Goal: Task Accomplishment & Management: Complete application form

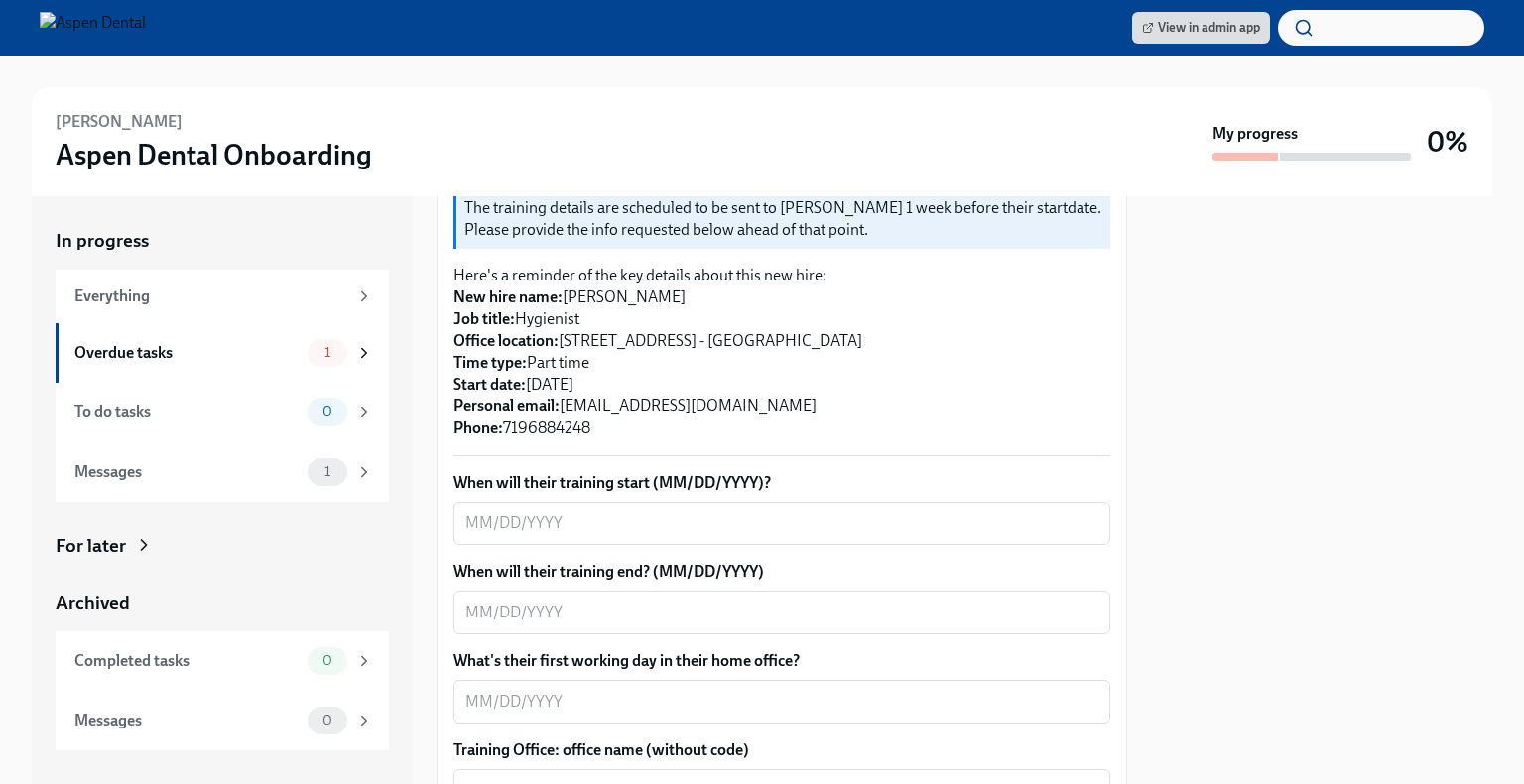
scroll to position [463, 0]
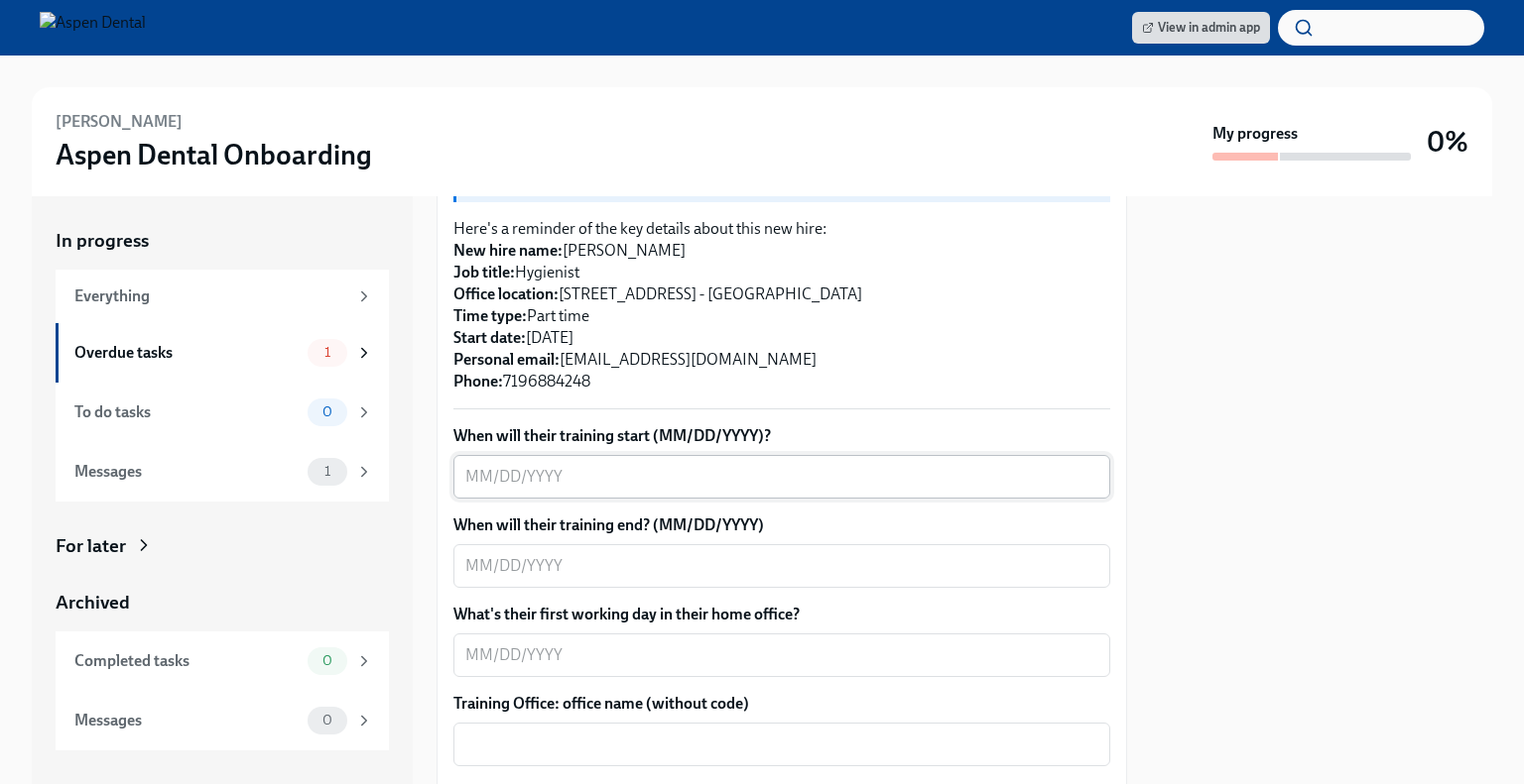
click at [636, 465] on textarea "When will their training start (MM/DD/YYYY)?" at bounding box center [781, 477] width 633 height 24
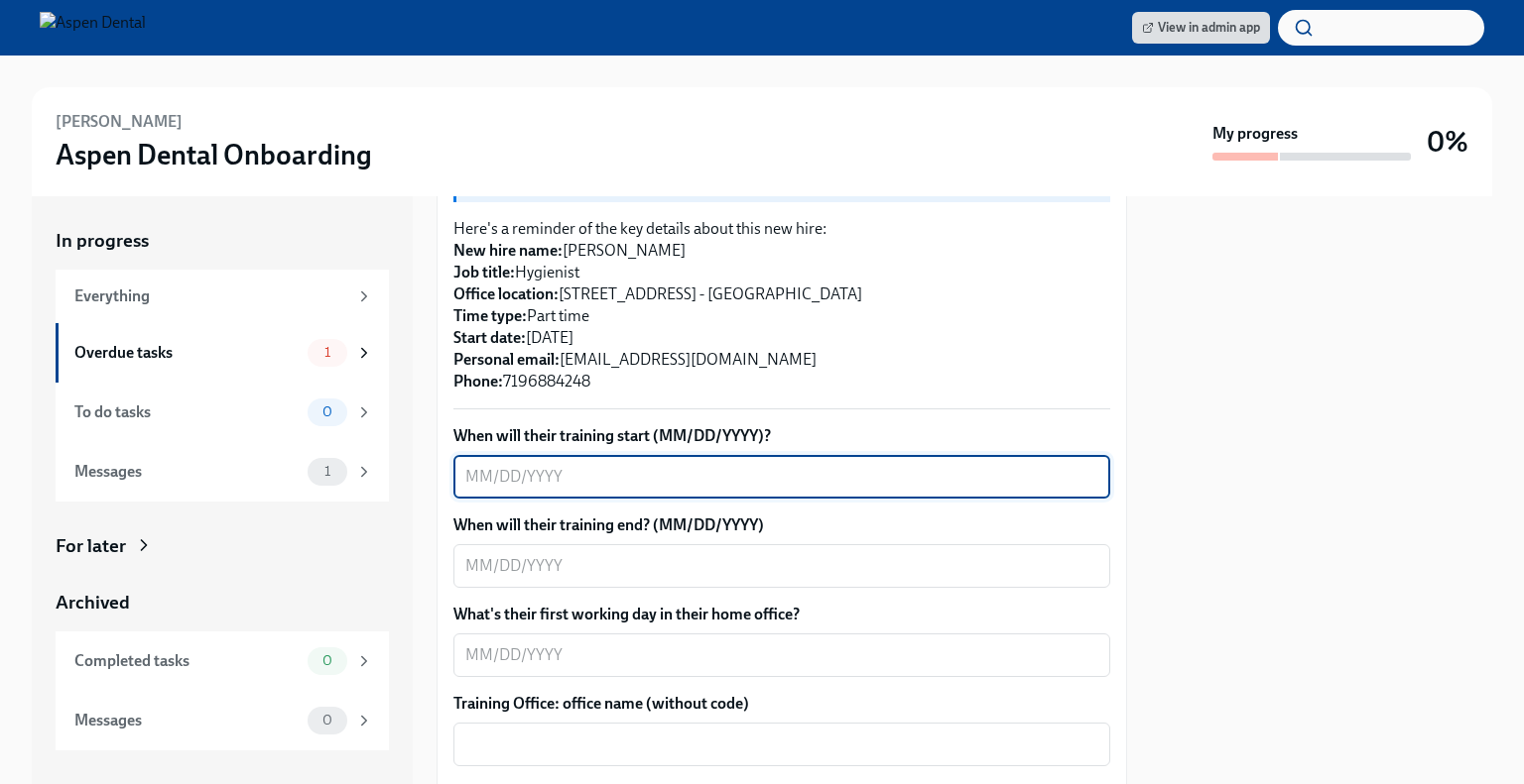
click at [636, 465] on textarea "When will their training start (MM/DD/YYYY)?" at bounding box center [781, 477] width 633 height 24
type textarea "[DATE]"
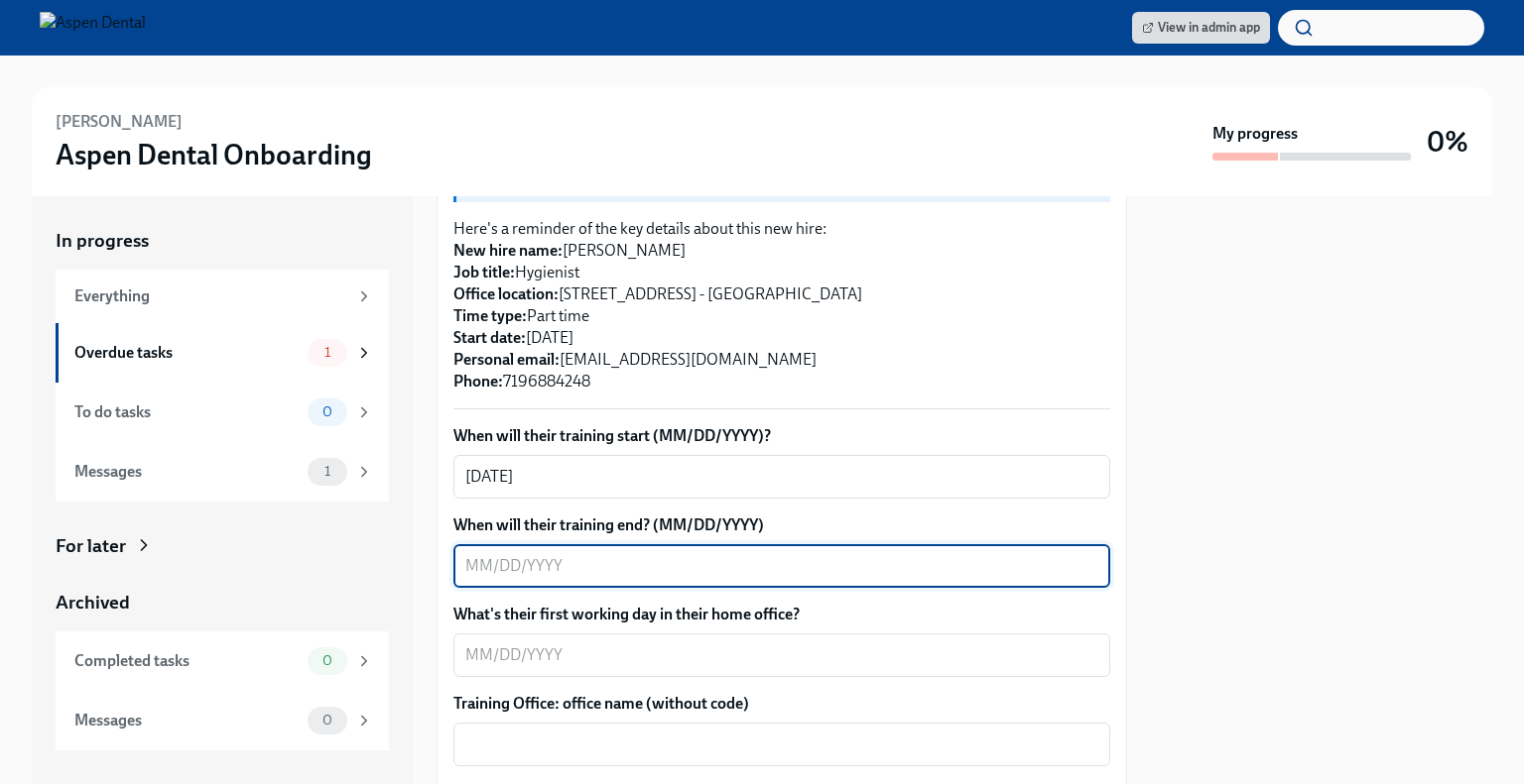
click at [595, 554] on textarea "When will their training end? (MM/DD/YYYY)" at bounding box center [781, 566] width 633 height 24
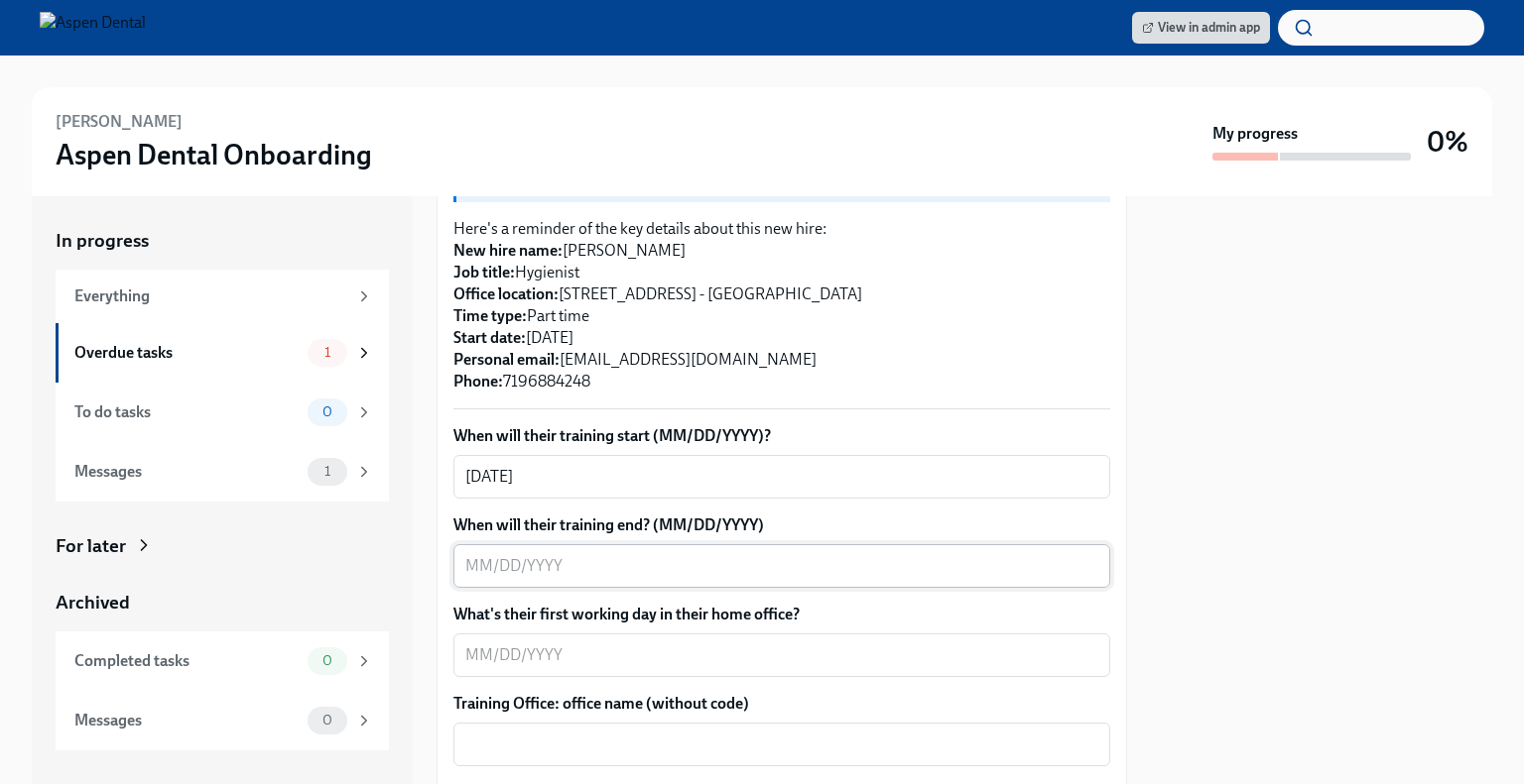
click at [758, 554] on textarea "When will their training end? (MM/DD/YYYY)" at bounding box center [781, 566] width 633 height 24
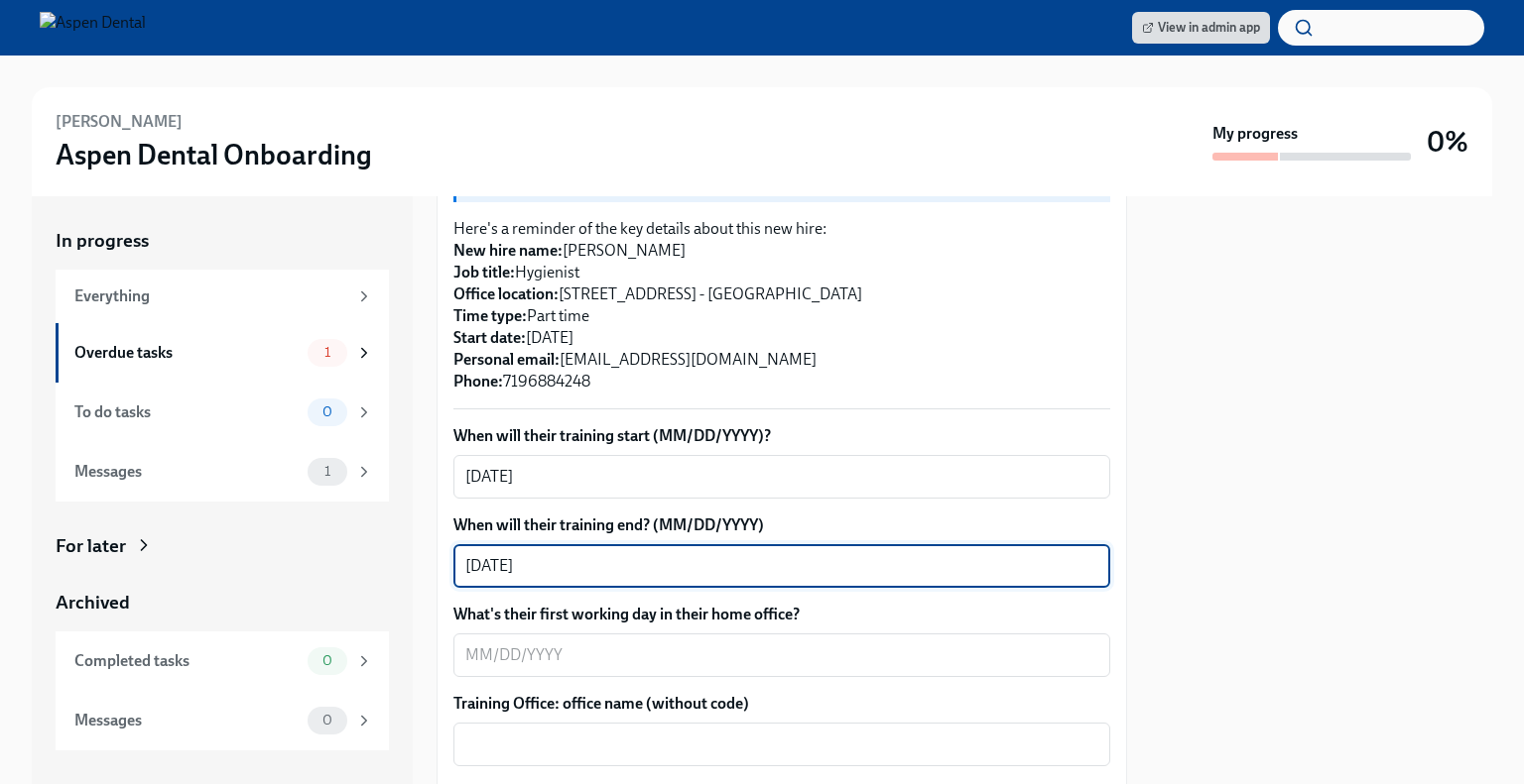
type textarea "[DATE]"
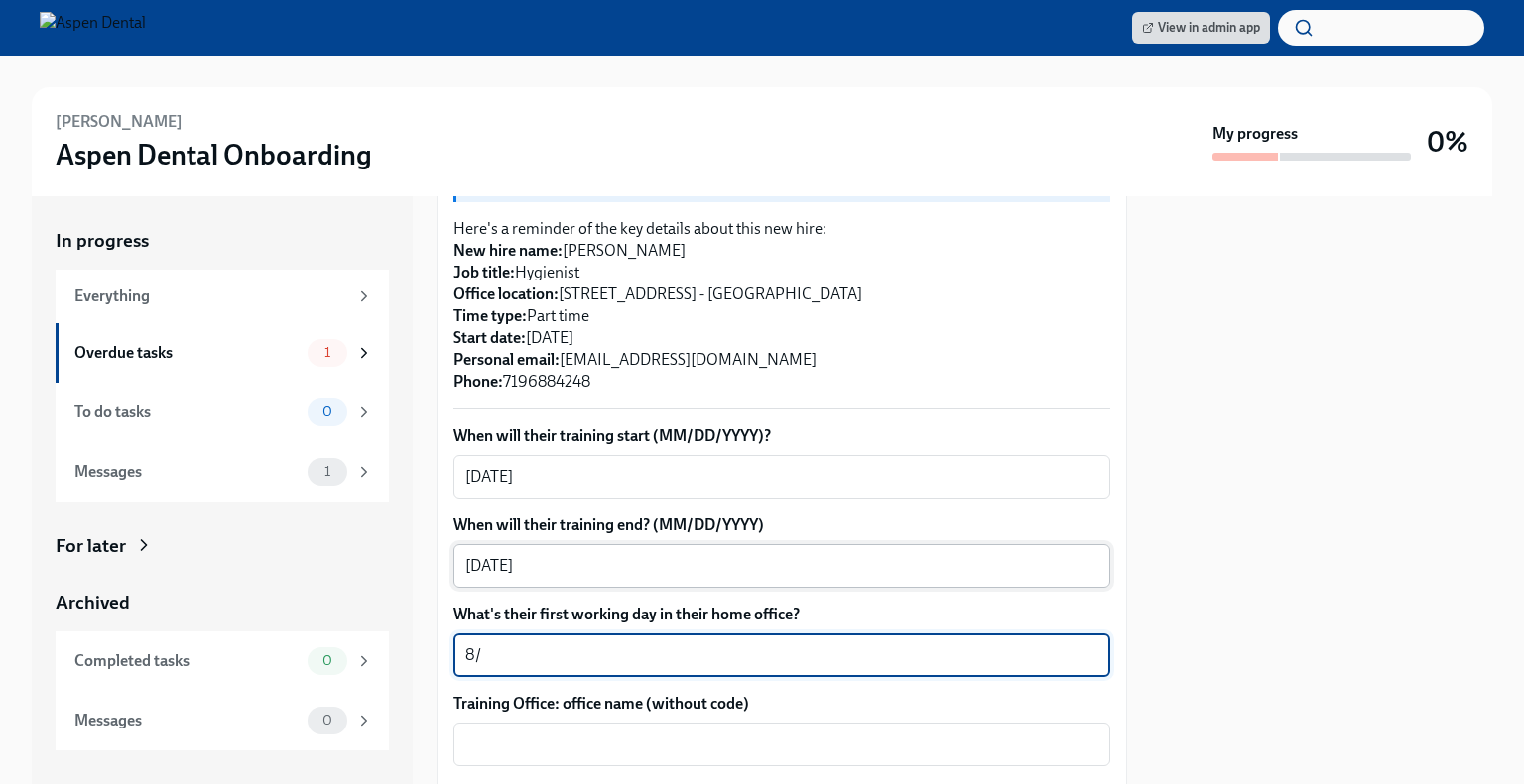
type textarea "8"
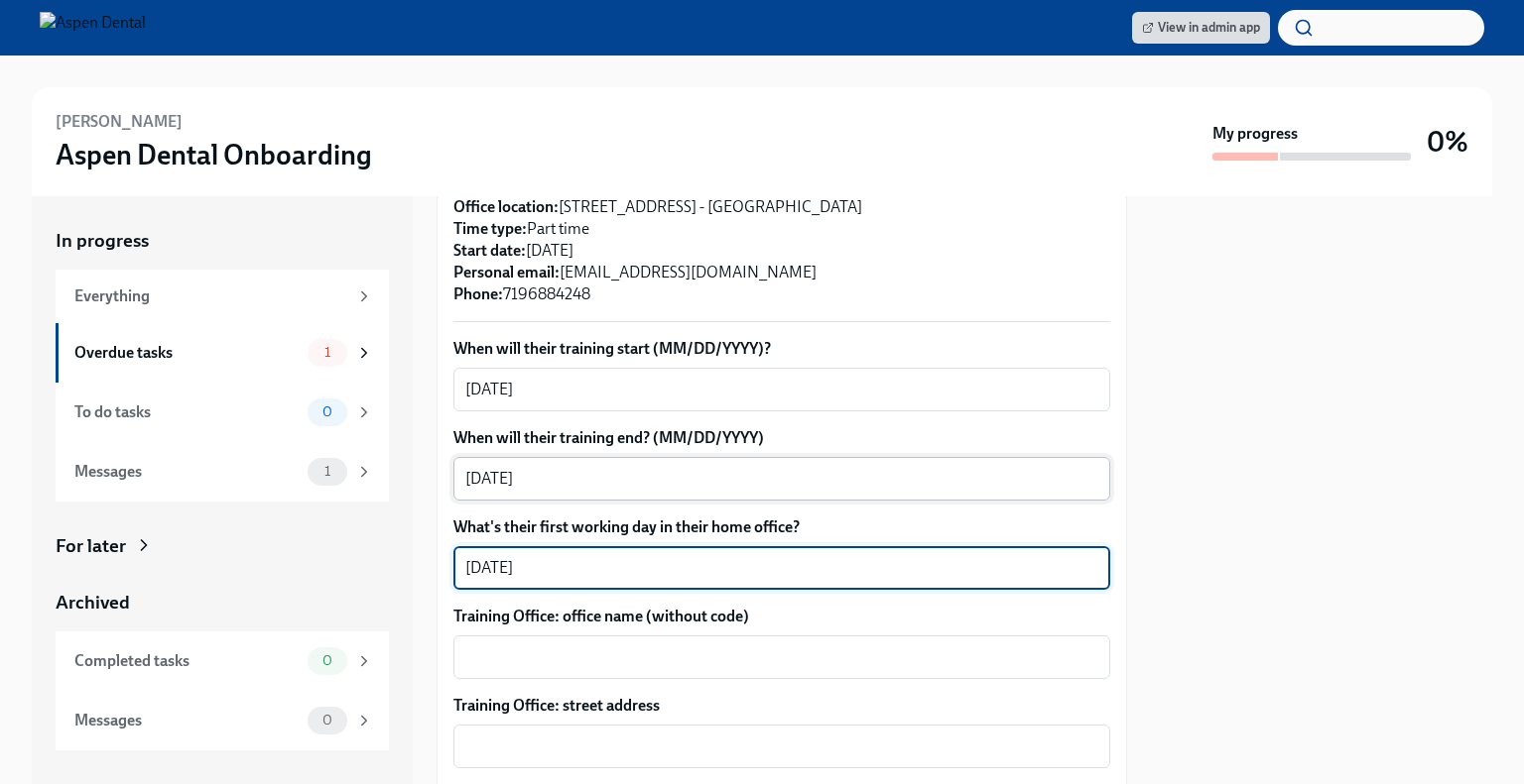
scroll to position [551, 0]
type textarea "[DATE]"
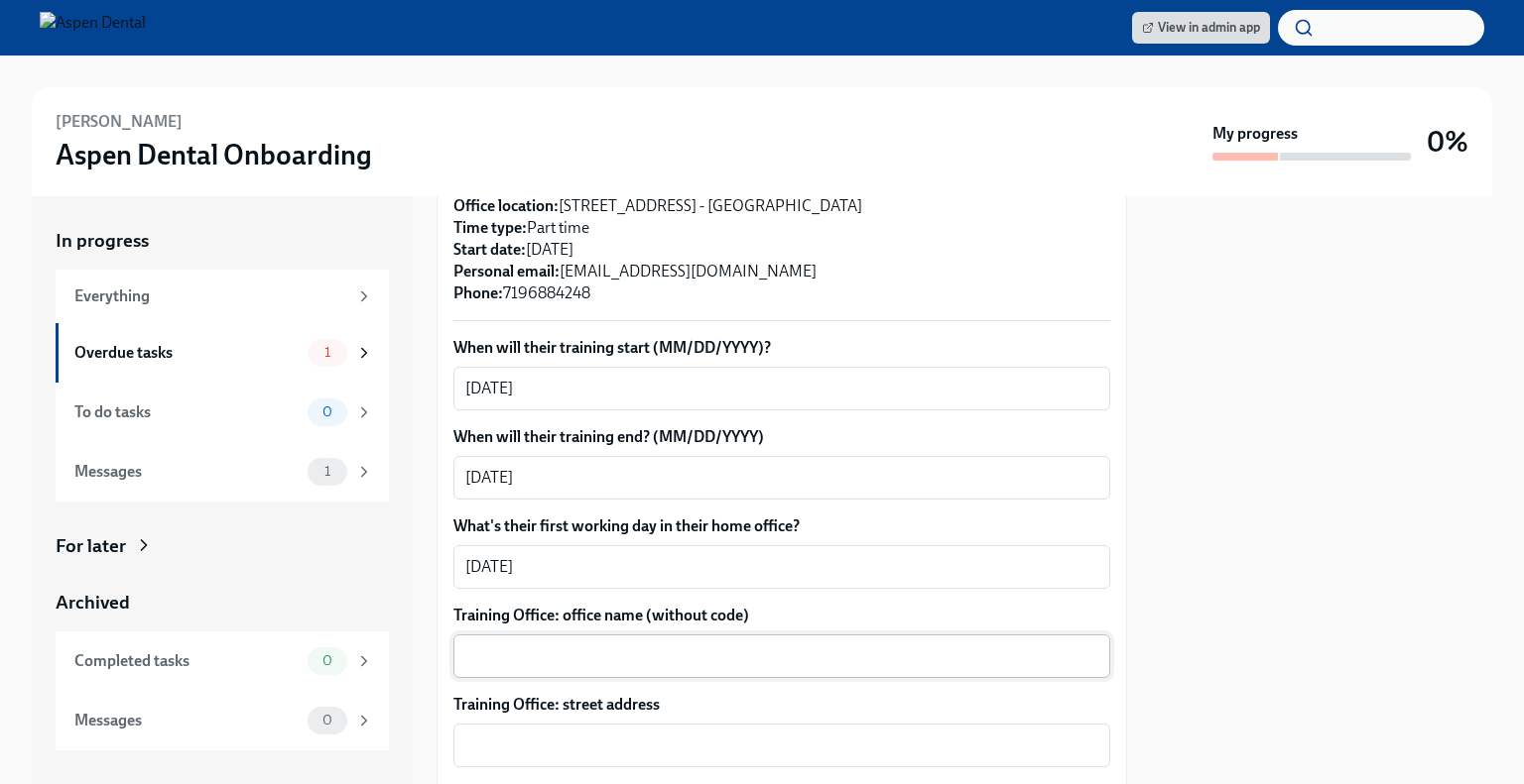
click at [647, 635] on div "x ​" at bounding box center [781, 657] width 657 height 44
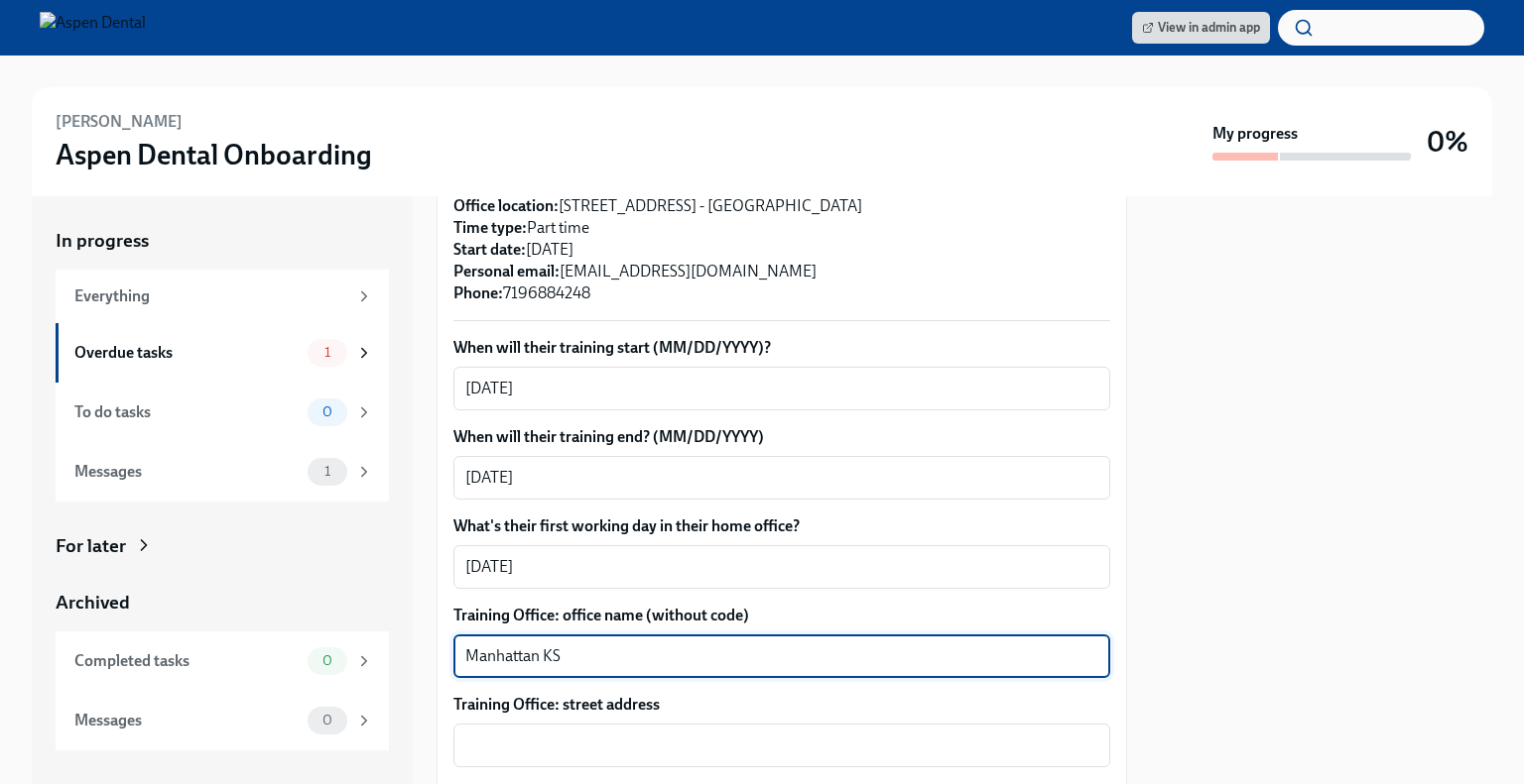
type textarea "Manhattan KS"
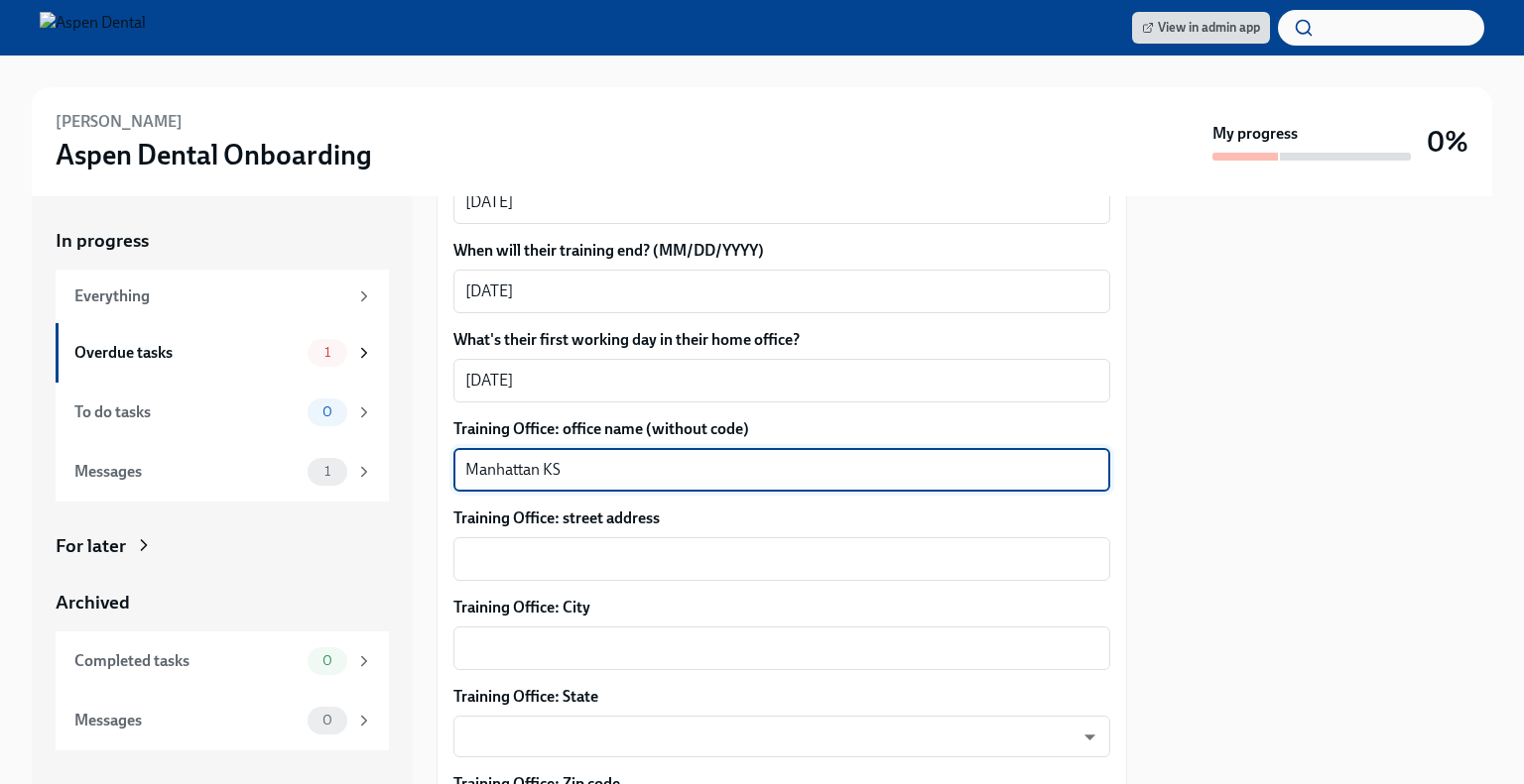
scroll to position [737, 0]
click at [595, 548] on textarea "Training Office: street address" at bounding box center [781, 559] width 633 height 24
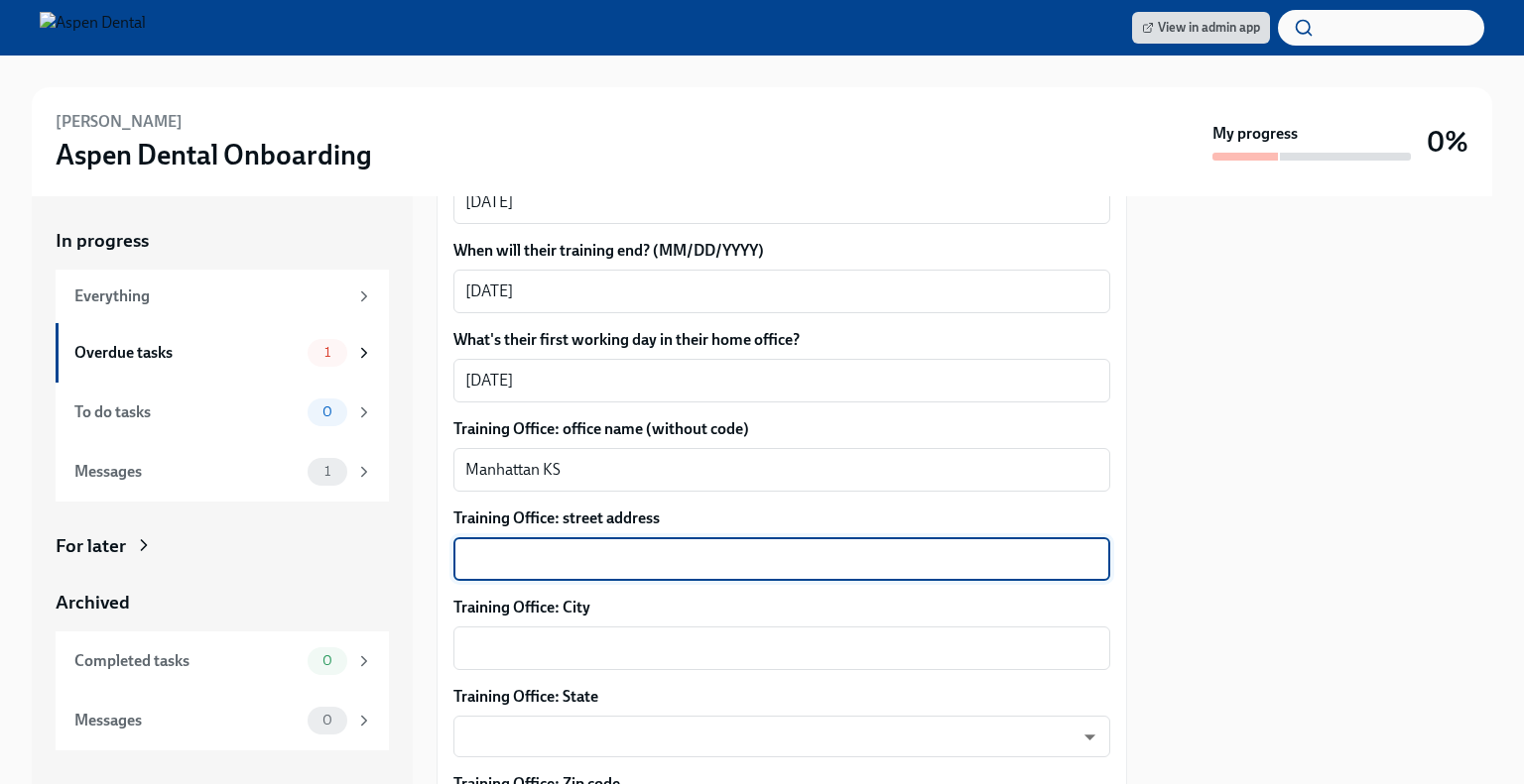
paste textarea "[STREET_ADDRESS][PERSON_NAME]"
type textarea "[STREET_ADDRESS][PERSON_NAME]"
click at [628, 637] on textarea "Training Office: City" at bounding box center [781, 649] width 633 height 24
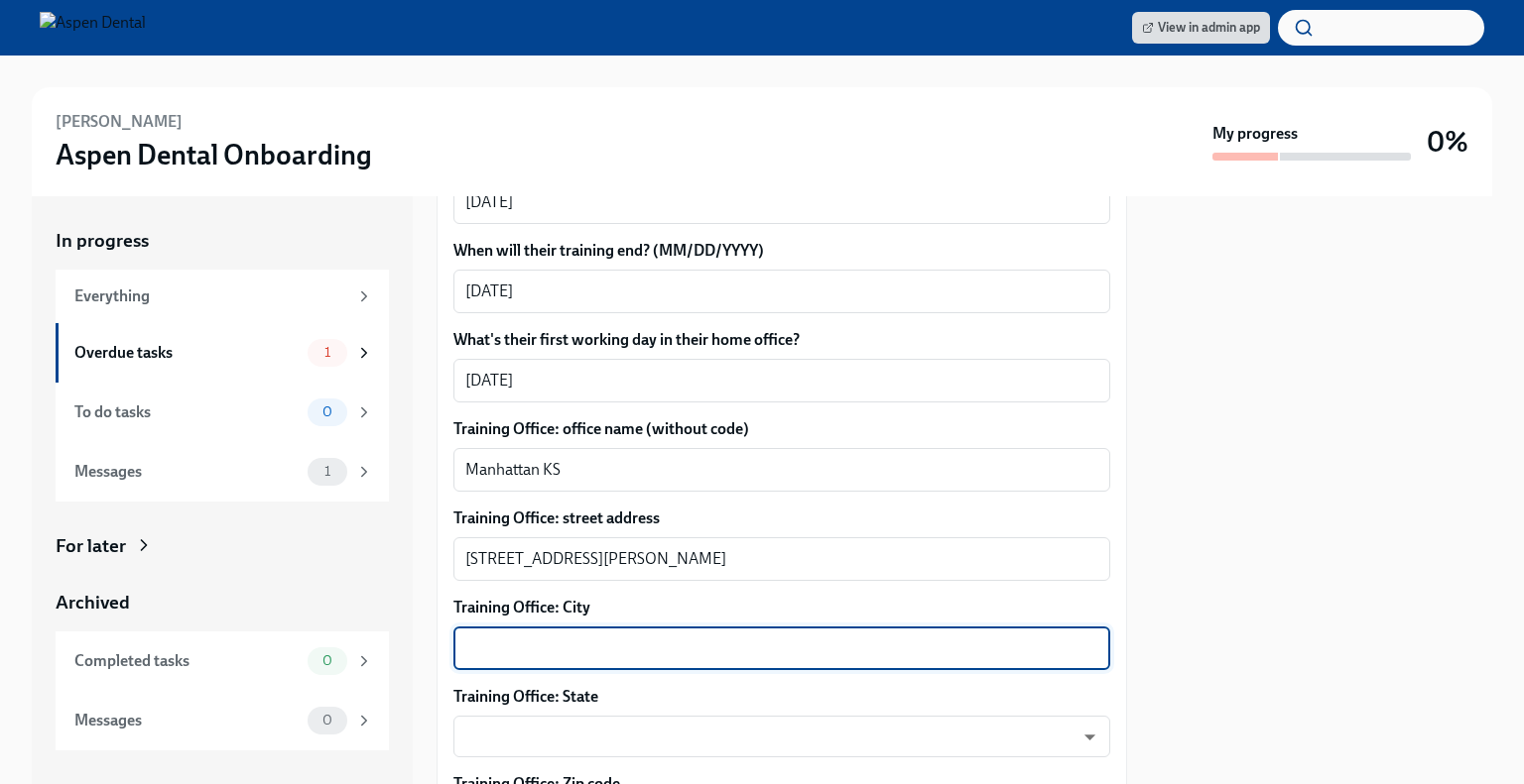
paste textarea "[STREET_ADDRESS][PERSON_NAME]"
drag, startPoint x: 671, startPoint y: 622, endPoint x: 425, endPoint y: 626, distance: 246.0
click at [425, 626] on div "In progress Everything Overdue tasks 1 To do tasks 0 Messages 1 For later Archi…" at bounding box center [762, 491] width 1460 height 588
drag, startPoint x: 687, startPoint y: 614, endPoint x: 568, endPoint y: 630, distance: 120.1
click at [568, 637] on textarea "[GEOGRAPHIC_DATA], KS 66502" at bounding box center [781, 649] width 633 height 24
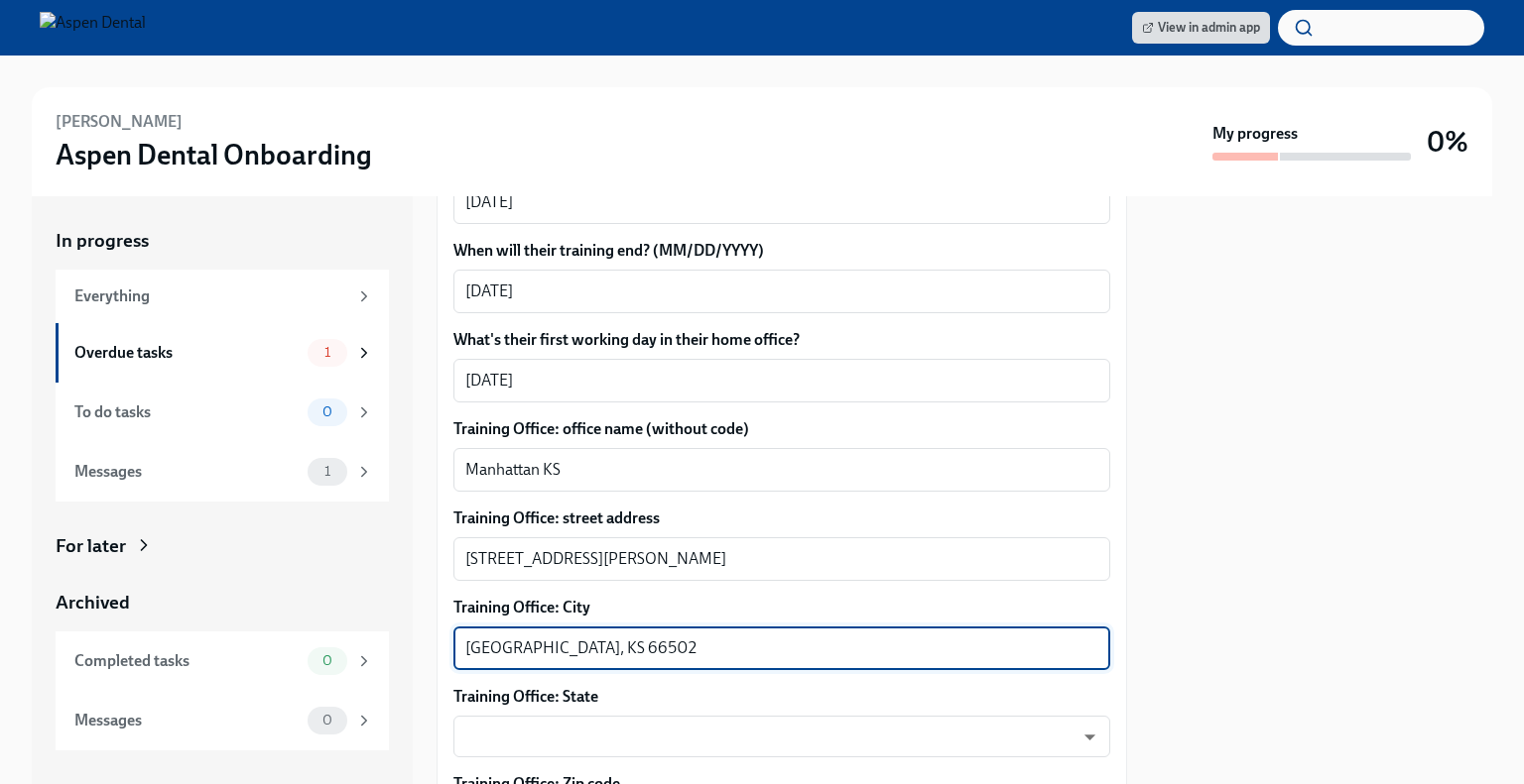
paste textarea "[GEOGRAPHIC_DATA], [GEOGRAPHIC_DATA] [STREET_ADDRESS][PERSON_NAME],"
drag, startPoint x: 877, startPoint y: 626, endPoint x: 534, endPoint y: 636, distance: 343.1
click at [534, 637] on textarea "[GEOGRAPHIC_DATA], [GEOGRAPHIC_DATA] [STREET_ADDRESS][PERSON_NAME]" at bounding box center [781, 649] width 633 height 24
drag, startPoint x: 606, startPoint y: 627, endPoint x: 541, endPoint y: 627, distance: 65.0
click at [541, 637] on textarea "Manhattan66502" at bounding box center [781, 649] width 633 height 24
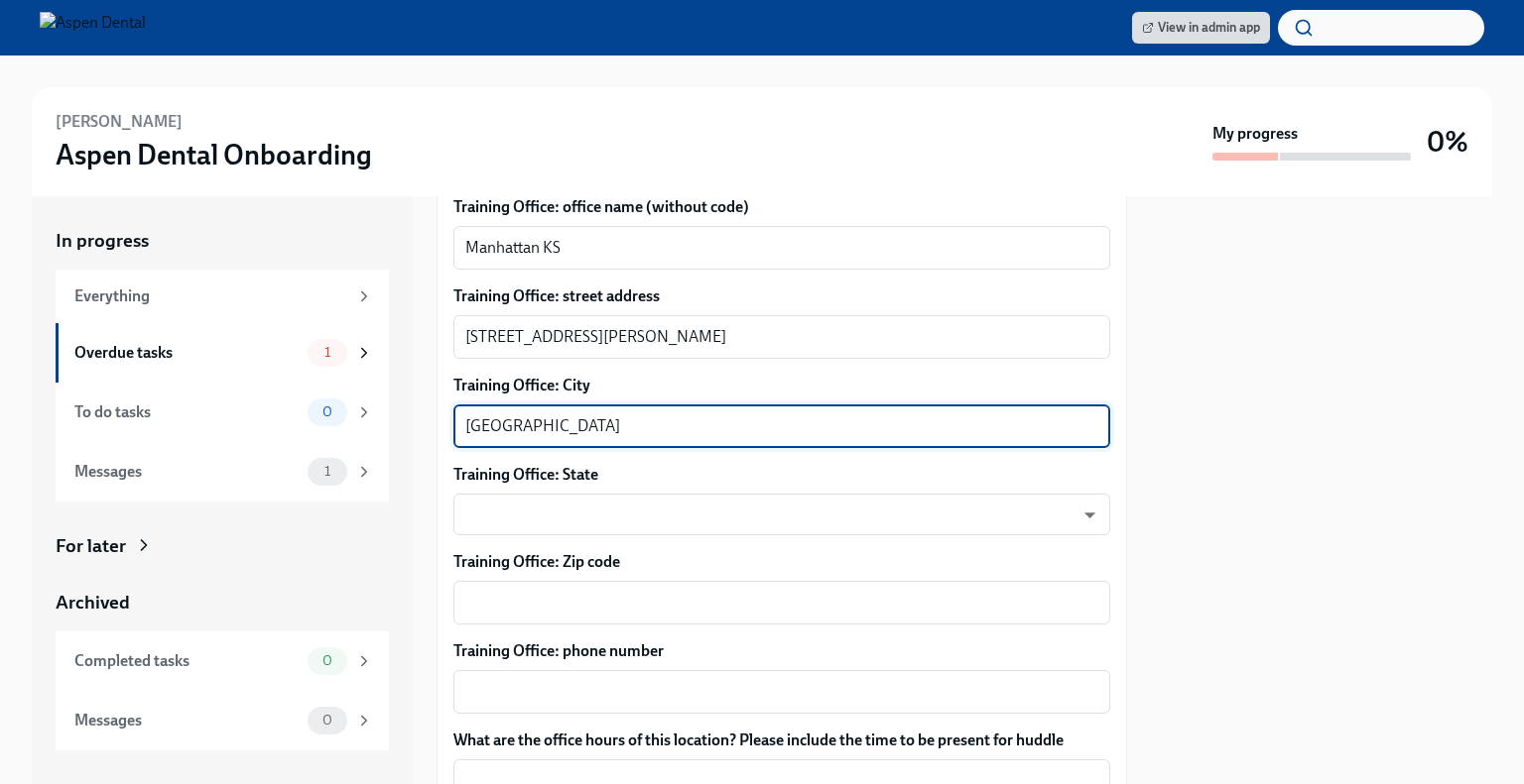
scroll to position [960, 0]
type textarea "[GEOGRAPHIC_DATA]"
click at [559, 591] on textarea "Training Office: Zip code" at bounding box center [781, 603] width 633 height 24
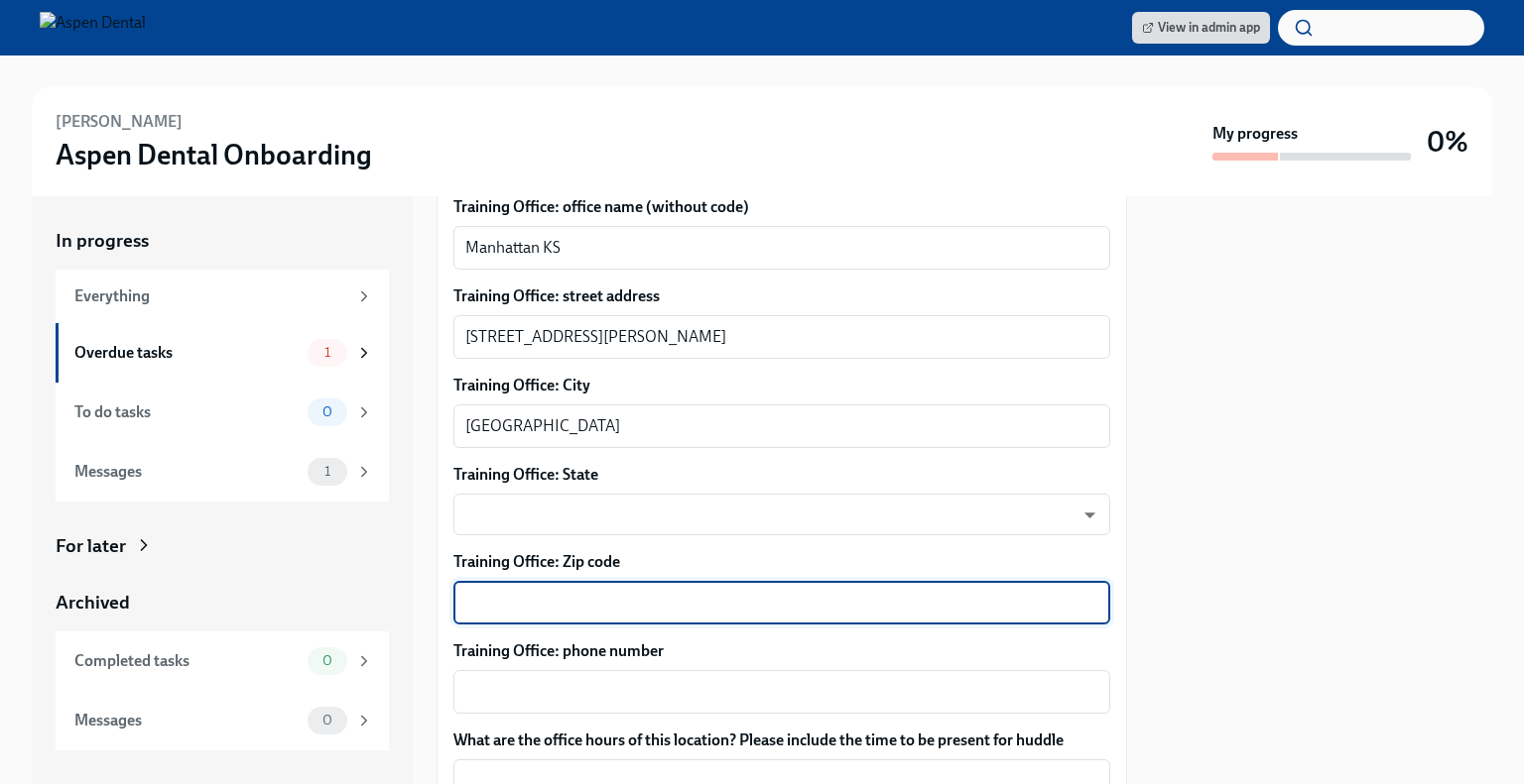
paste textarea "66502"
type textarea "66502"
click at [595, 483] on body "View in admin app [PERSON_NAME] Dental Onboarding My progress 0% In progress Ev…" at bounding box center [762, 392] width 1524 height 784
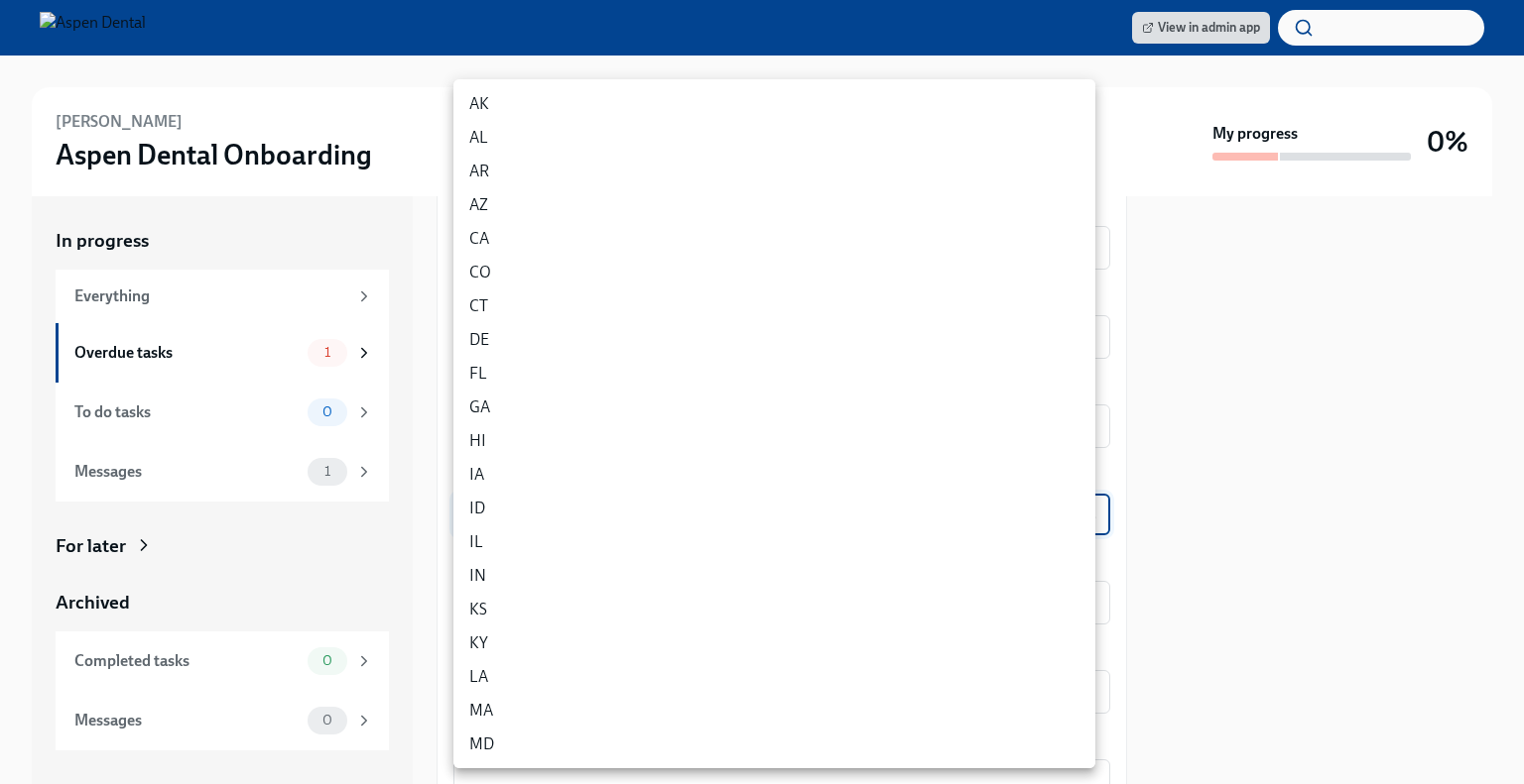
scroll to position [12, 0]
click at [538, 585] on li "KS" at bounding box center [774, 598] width 642 height 34
type input "yoDzWIZB8"
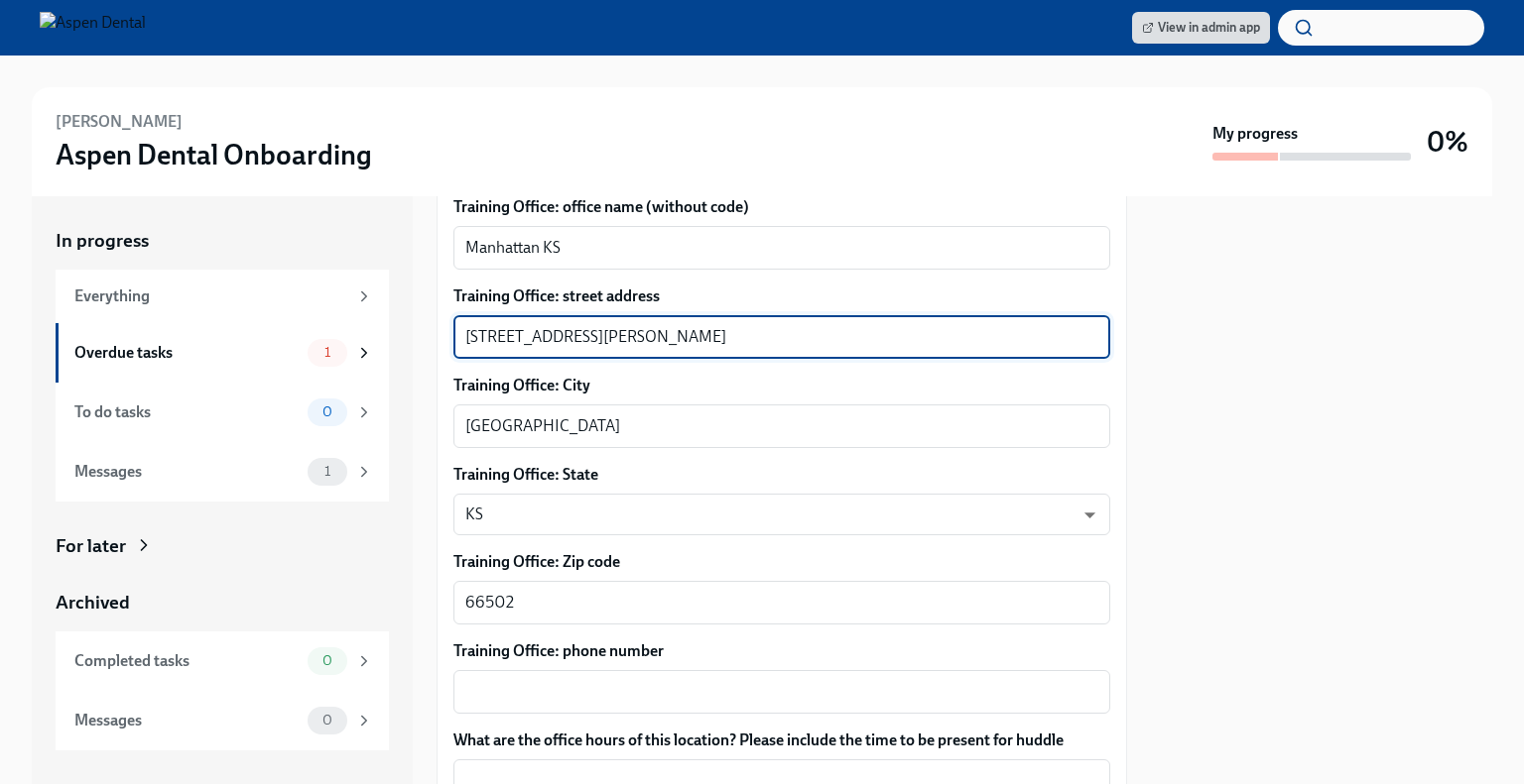
drag, startPoint x: 870, startPoint y: 320, endPoint x: 667, endPoint y: 326, distance: 203.1
click at [667, 326] on div "[STREET_ADDRESS][PERSON_NAME] x ​" at bounding box center [781, 337] width 657 height 44
type textarea "[STREET_ADDRESS][PERSON_NAME]"
click at [617, 681] on textarea "Training Office: phone number" at bounding box center [781, 693] width 633 height 24
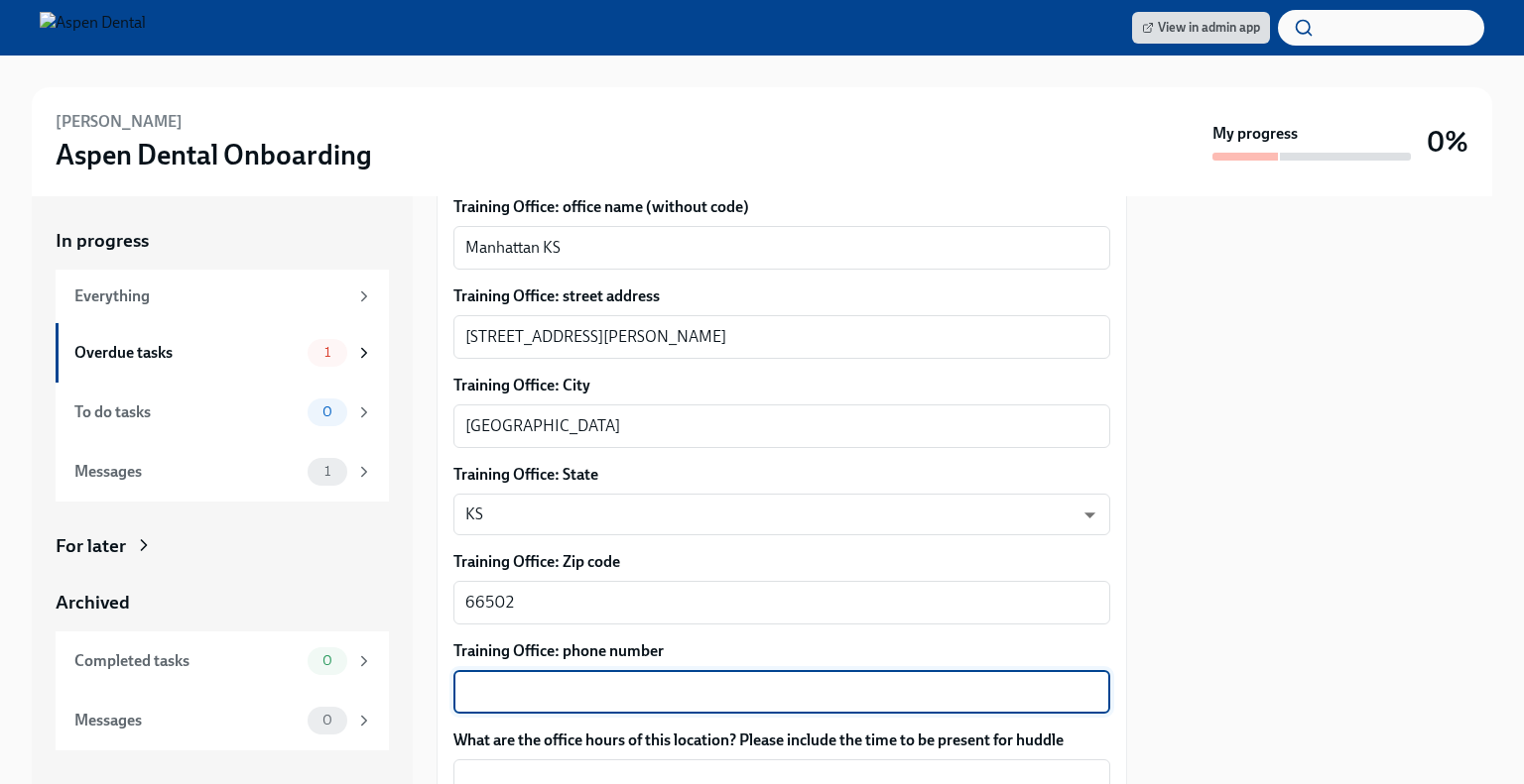
paste textarea "[PHONE_NUMBER]"
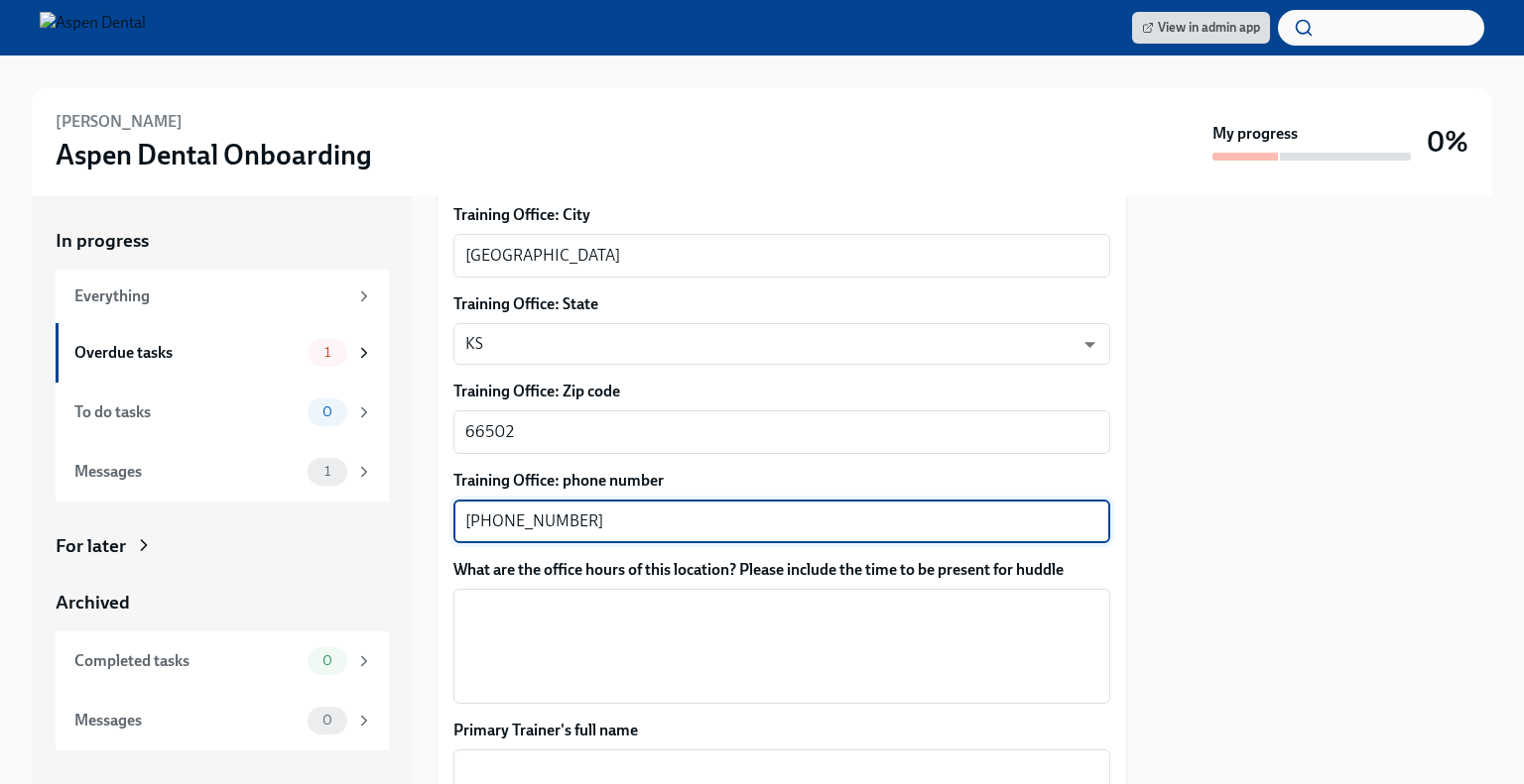
scroll to position [1131, 0]
type textarea "[PHONE_NUMBER]"
click at [623, 610] on textarea "What are the office hours of this location? Please include the time to be prese…" at bounding box center [781, 647] width 633 height 95
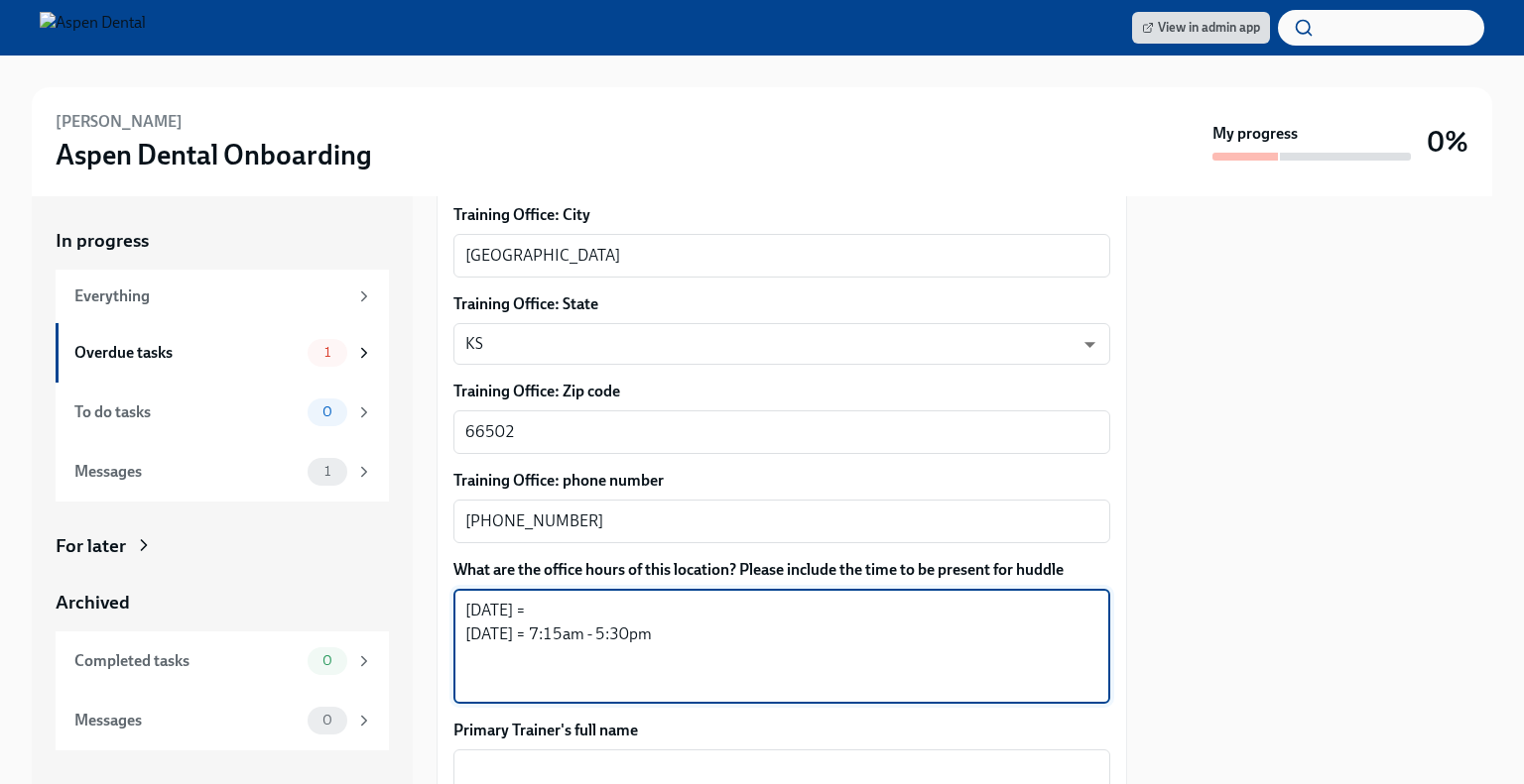
drag, startPoint x: 674, startPoint y: 615, endPoint x: 533, endPoint y: 627, distance: 141.5
click at [533, 627] on textarea "[DATE] = [DATE] = 7:15am - 5:30pm" at bounding box center [781, 647] width 633 height 95
click at [550, 599] on textarea "[DATE] = [DATE] = 7:15am - 5:30pm" at bounding box center [781, 647] width 633 height 95
paste textarea "7:15am - 5:30pm"
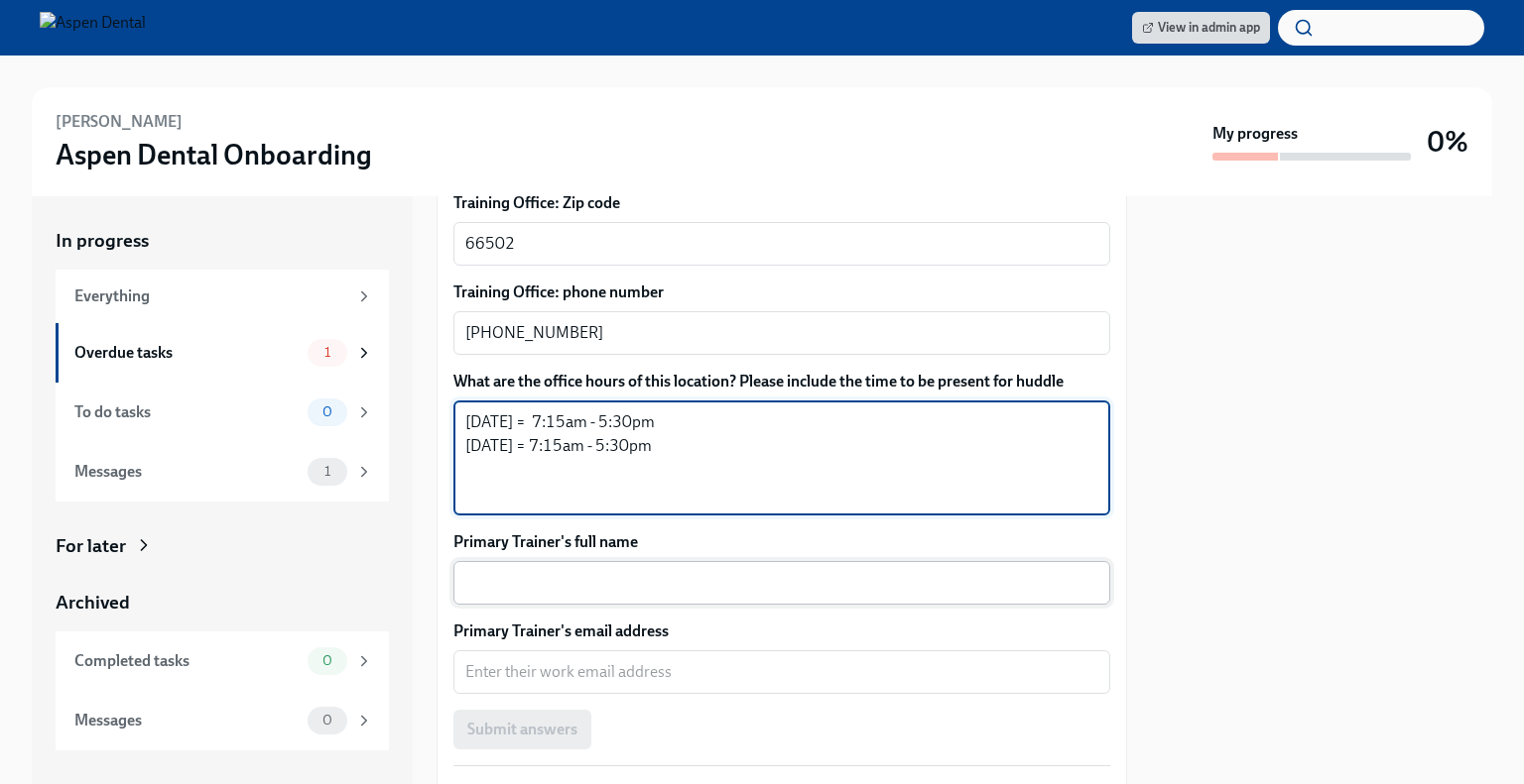
type textarea "[DATE] = 7:15am - 5:30pm [DATE] = 7:15am - 5:30pm"
click at [550, 571] on textarea "Primary Trainer's full name" at bounding box center [781, 583] width 633 height 24
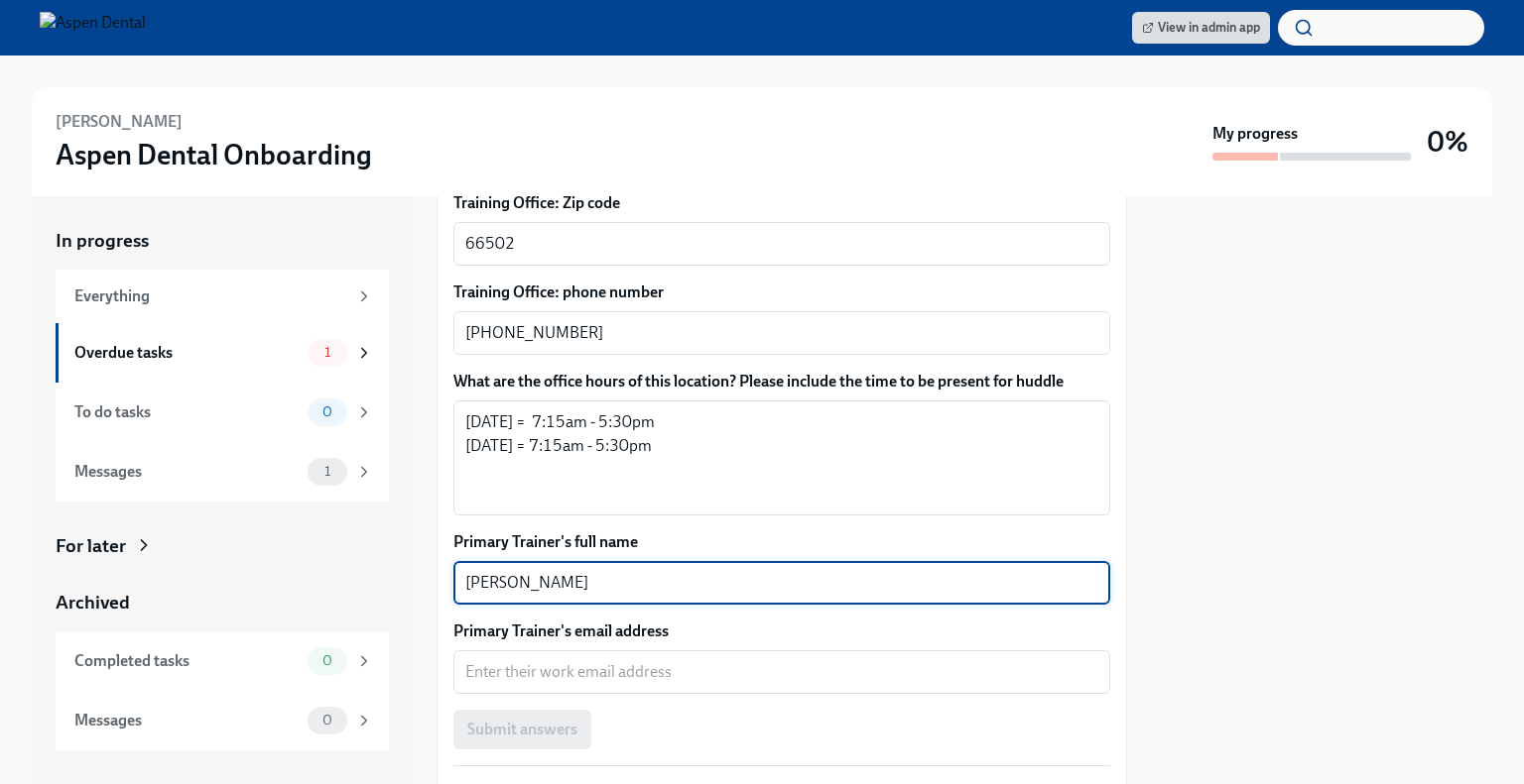
type textarea "[PERSON_NAME]"
click at [599, 661] on textarea "Primary Trainer's email address" at bounding box center [781, 673] width 633 height 24
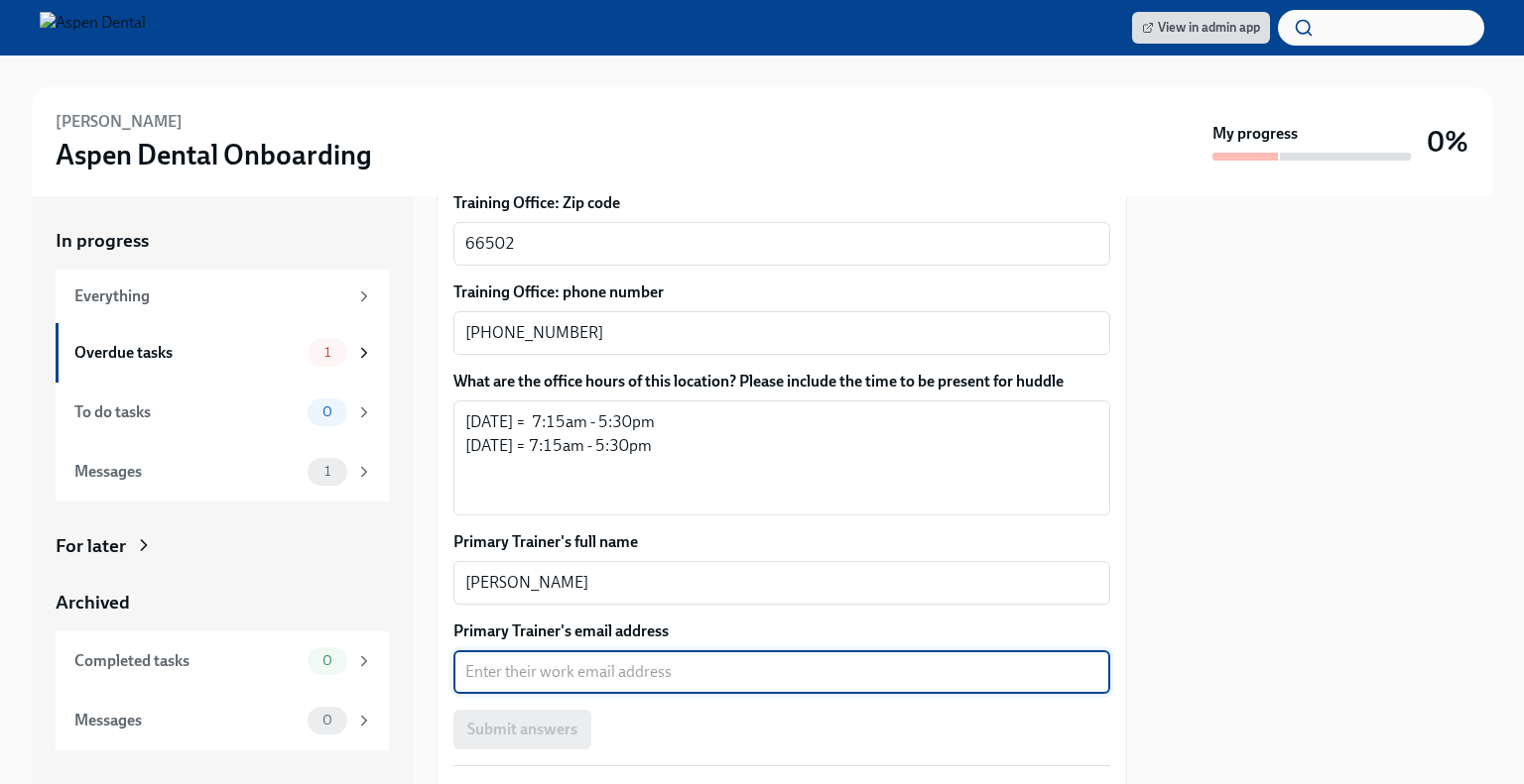
paste textarea "[PERSON_NAME][EMAIL_ADDRESS][PERSON_NAME][DOMAIN_NAME]"
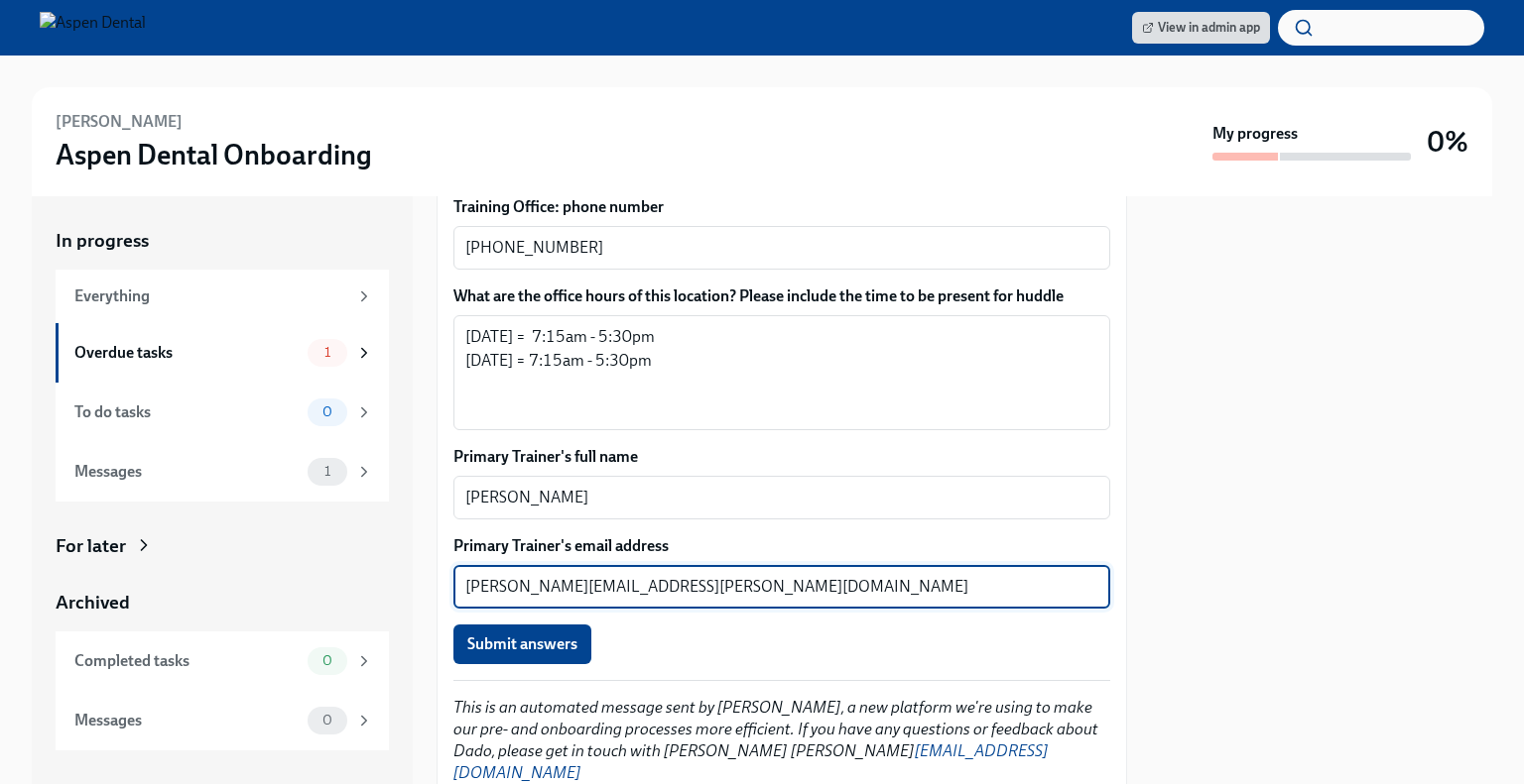
scroll to position [1406, 0]
click at [543, 633] on span "Submit answers" at bounding box center [522, 643] width 110 height 20
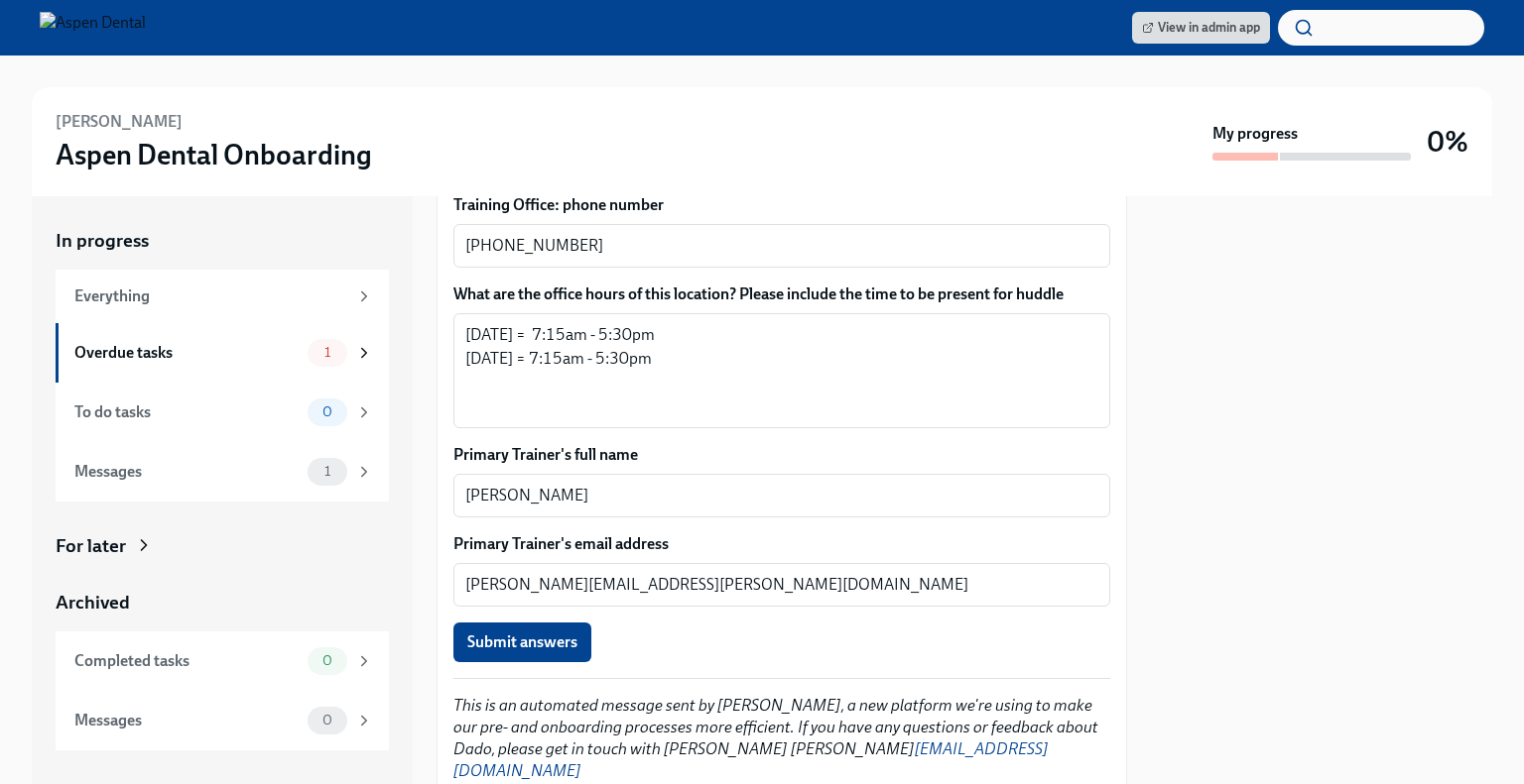
type textarea "[PERSON_NAME][EMAIL_ADDRESS][PERSON_NAME][DOMAIN_NAME]"
